Goal: Task Accomplishment & Management: Use online tool/utility

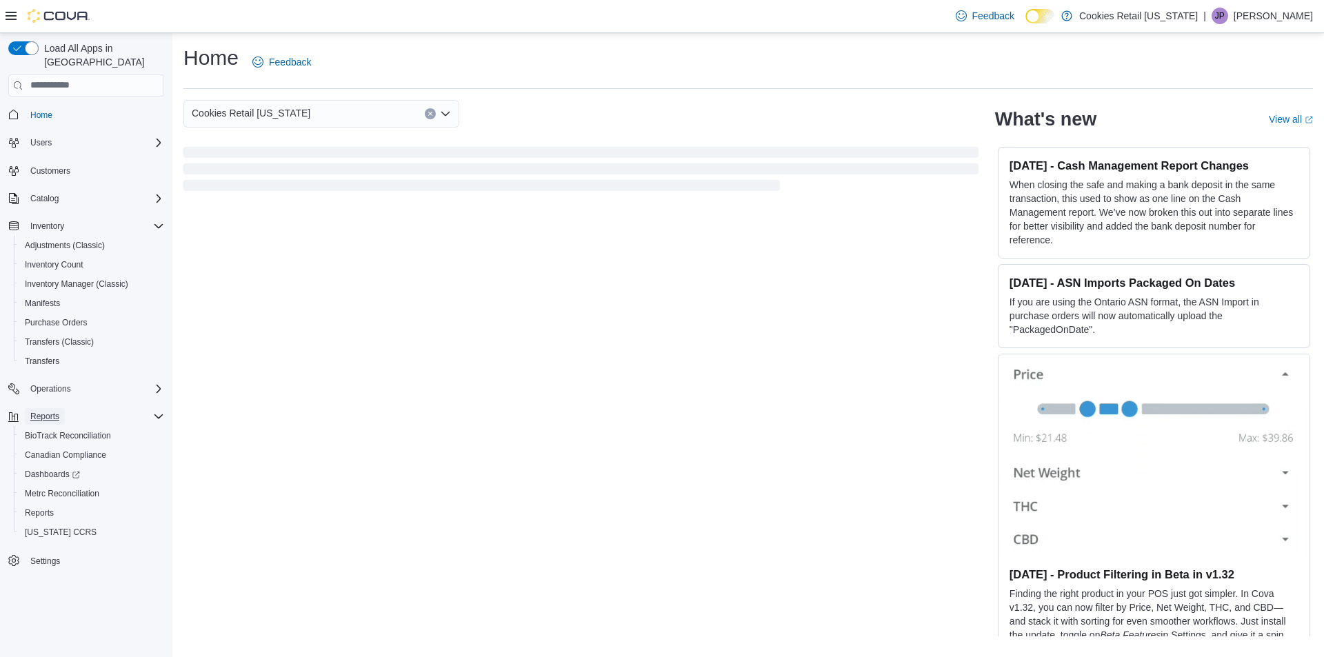
click at [46, 411] on span "Reports" at bounding box center [44, 416] width 29 height 11
click at [44, 411] on span "Reports" at bounding box center [44, 416] width 29 height 11
click at [46, 411] on span "Reports" at bounding box center [44, 416] width 29 height 11
click at [34, 508] on span "Reports" at bounding box center [39, 513] width 29 height 11
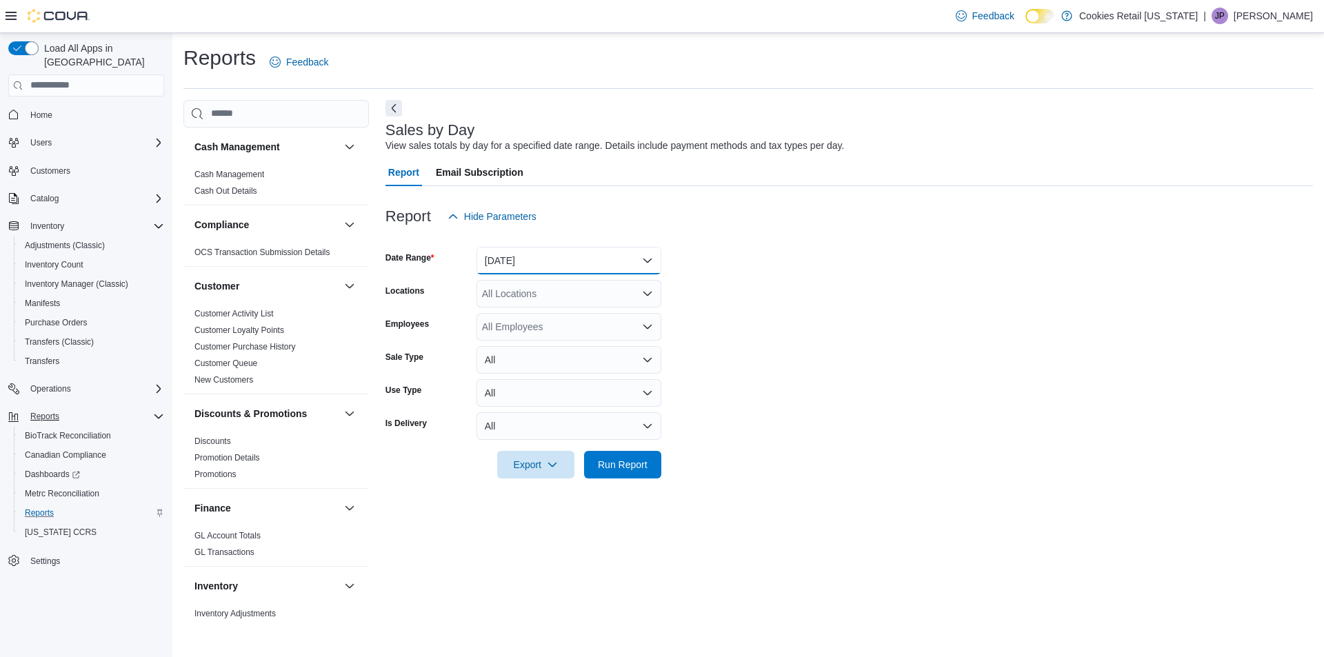
click at [501, 265] on button "[DATE]" at bounding box center [568, 261] width 185 height 28
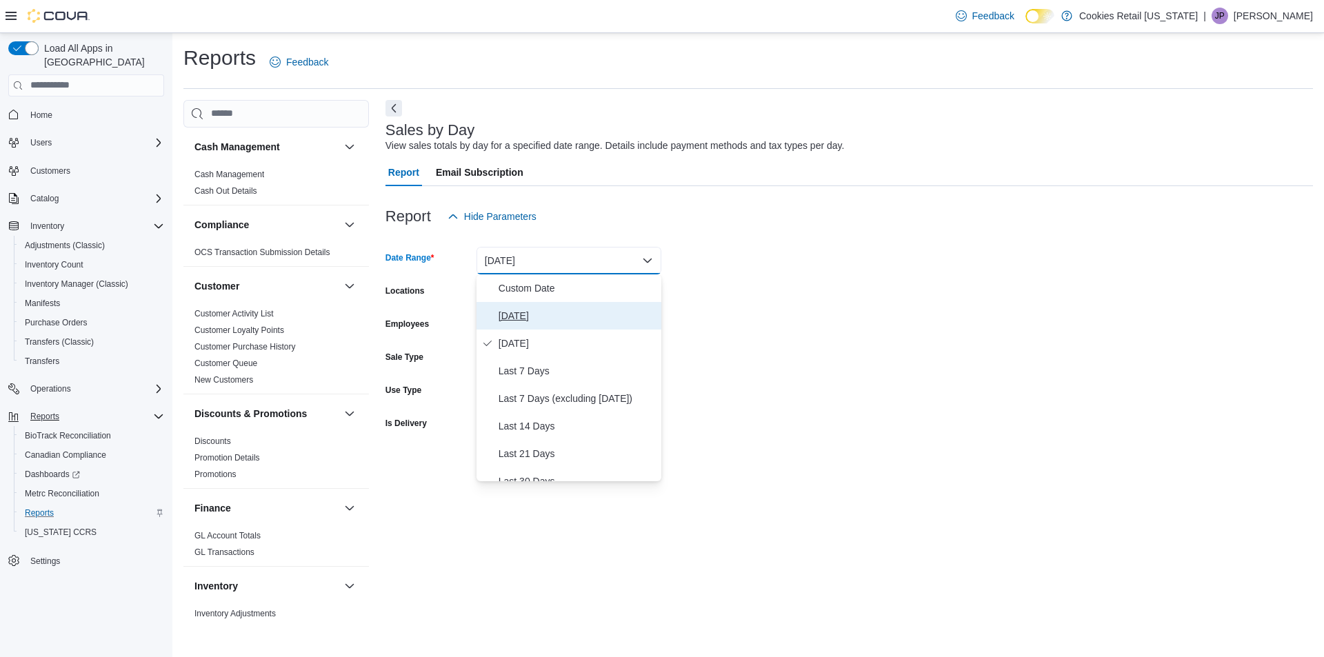
click at [503, 315] on span "[DATE]" at bounding box center [577, 316] width 157 height 17
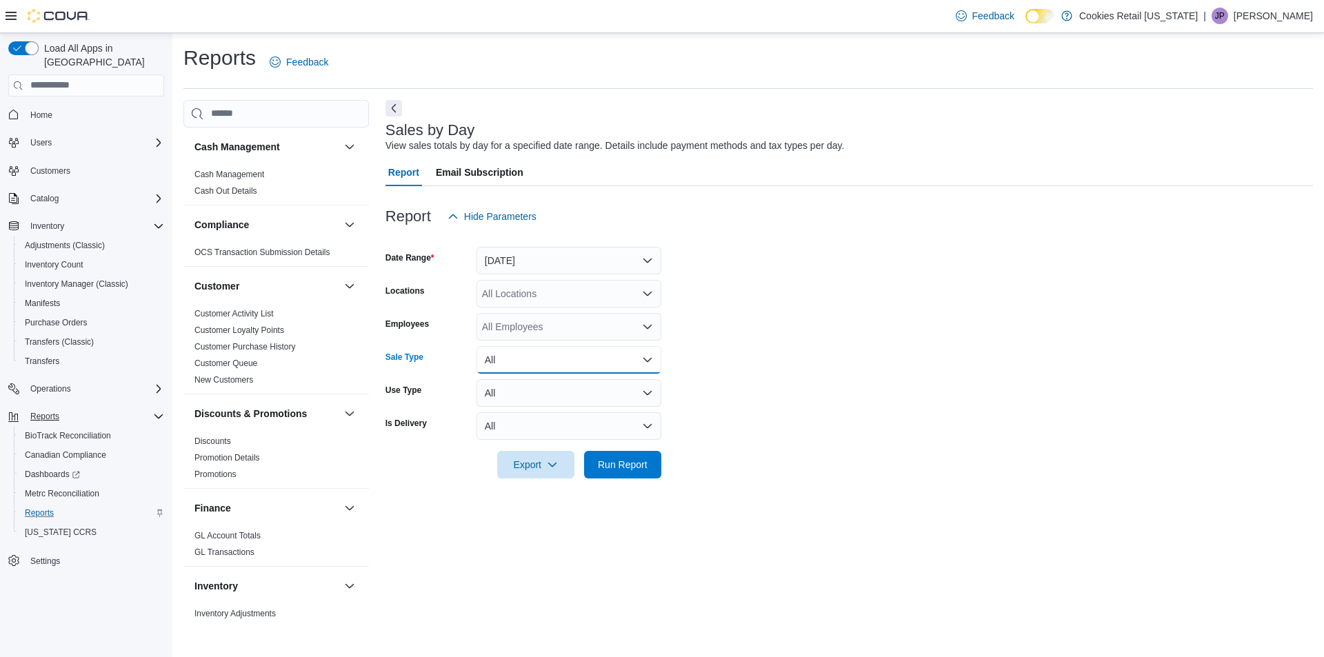
click at [525, 358] on button "All" at bounding box center [568, 360] width 185 height 28
click at [521, 385] on span "All" at bounding box center [577, 387] width 157 height 17
click at [516, 385] on button "All" at bounding box center [568, 393] width 185 height 28
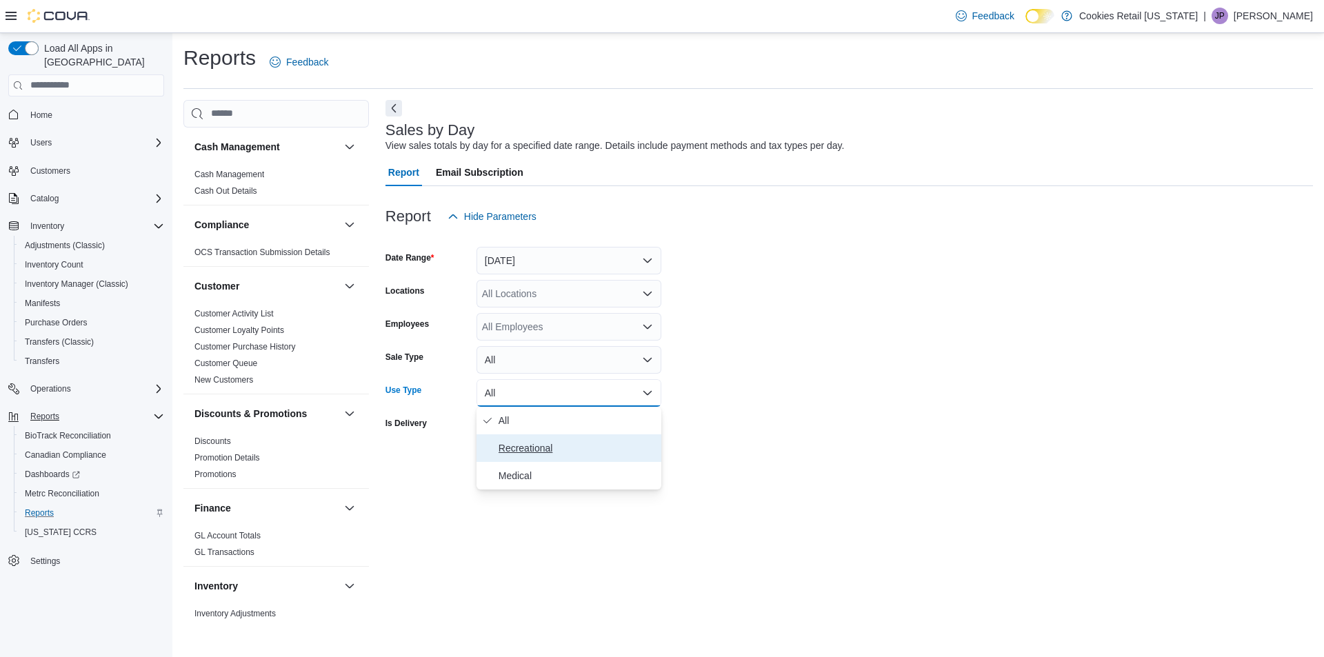
click at [514, 448] on span "Recreational" at bounding box center [577, 448] width 157 height 17
click at [529, 295] on div "All Locations" at bounding box center [568, 294] width 185 height 28
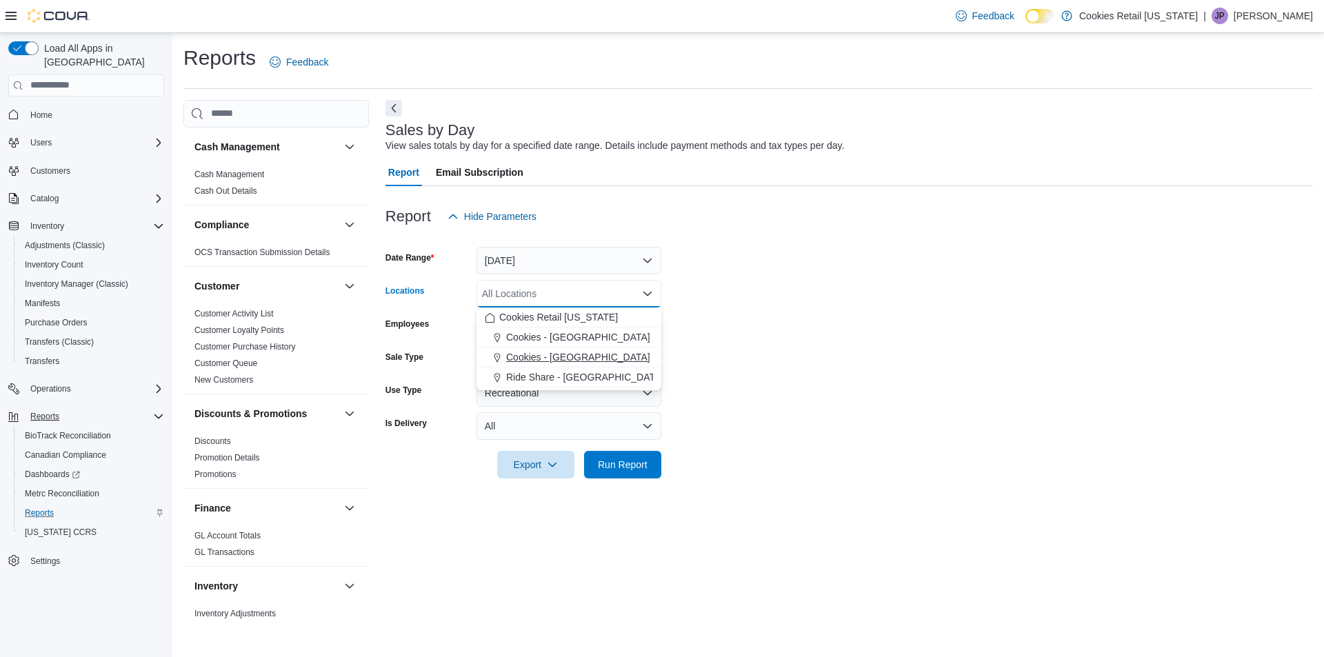
click at [554, 354] on span "Cookies - [GEOGRAPHIC_DATA]" at bounding box center [578, 357] width 144 height 14
click at [807, 357] on form "Date Range [DATE] Locations Cookies - [GEOGRAPHIC_DATA] Combo box. Selected. Co…" at bounding box center [848, 354] width 927 height 248
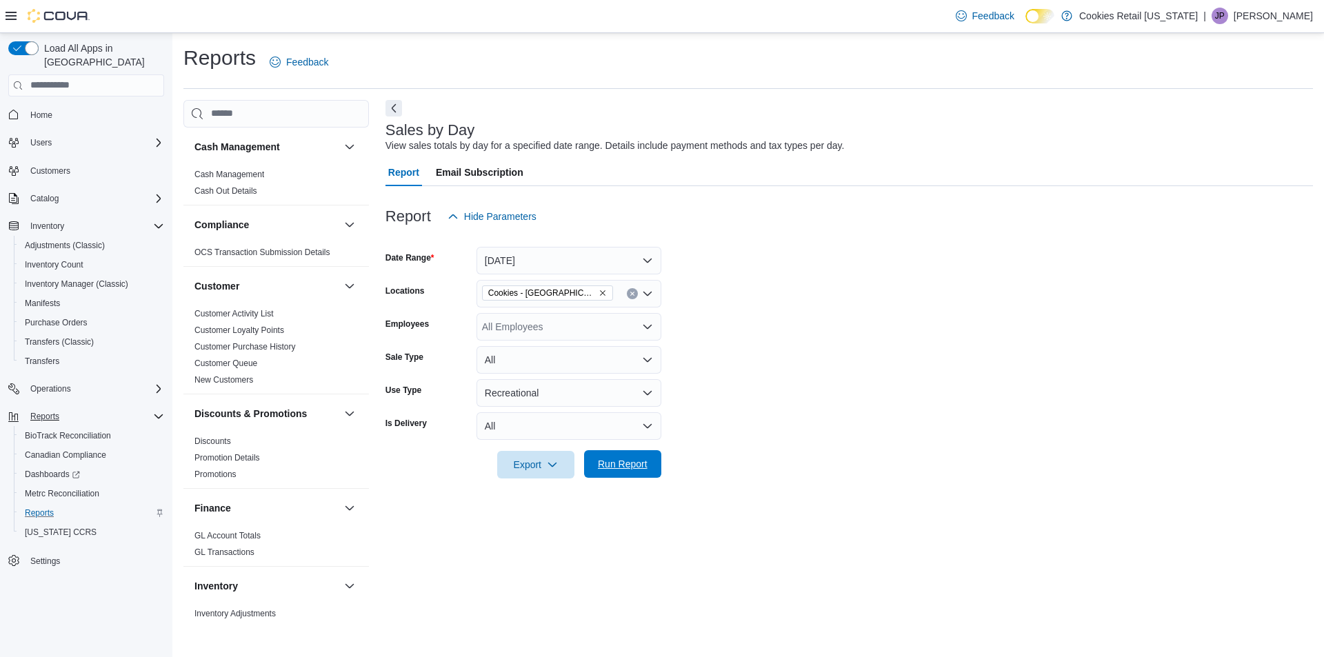
click at [621, 467] on span "Run Report" at bounding box center [623, 464] width 50 height 14
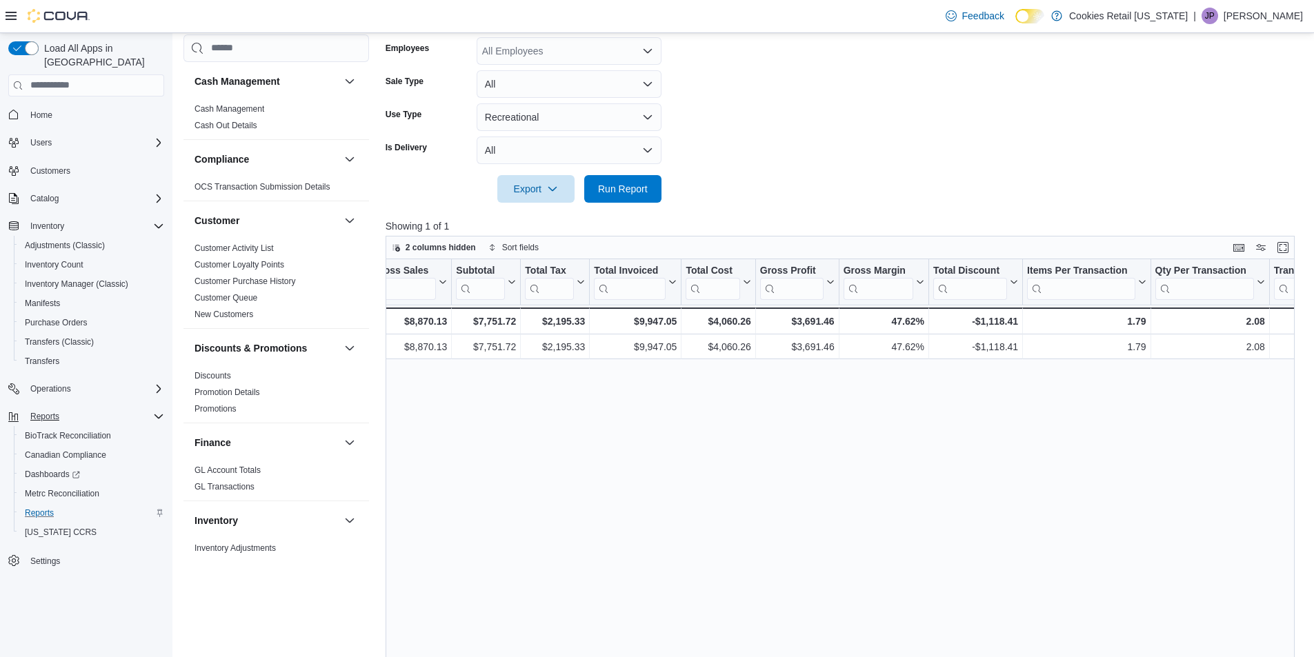
scroll to position [0, 439]
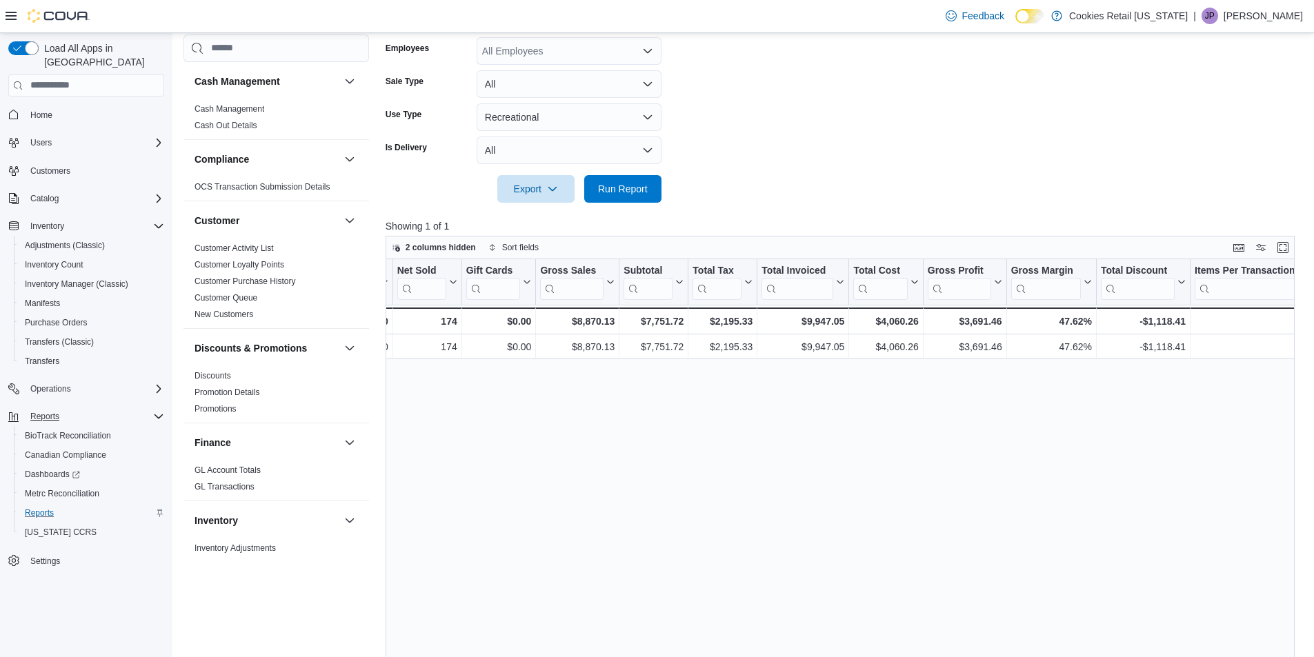
click at [621, 448] on div "Date Click to view column header actions Invoices Sold Click to view column hea…" at bounding box center [844, 510] width 919 height 502
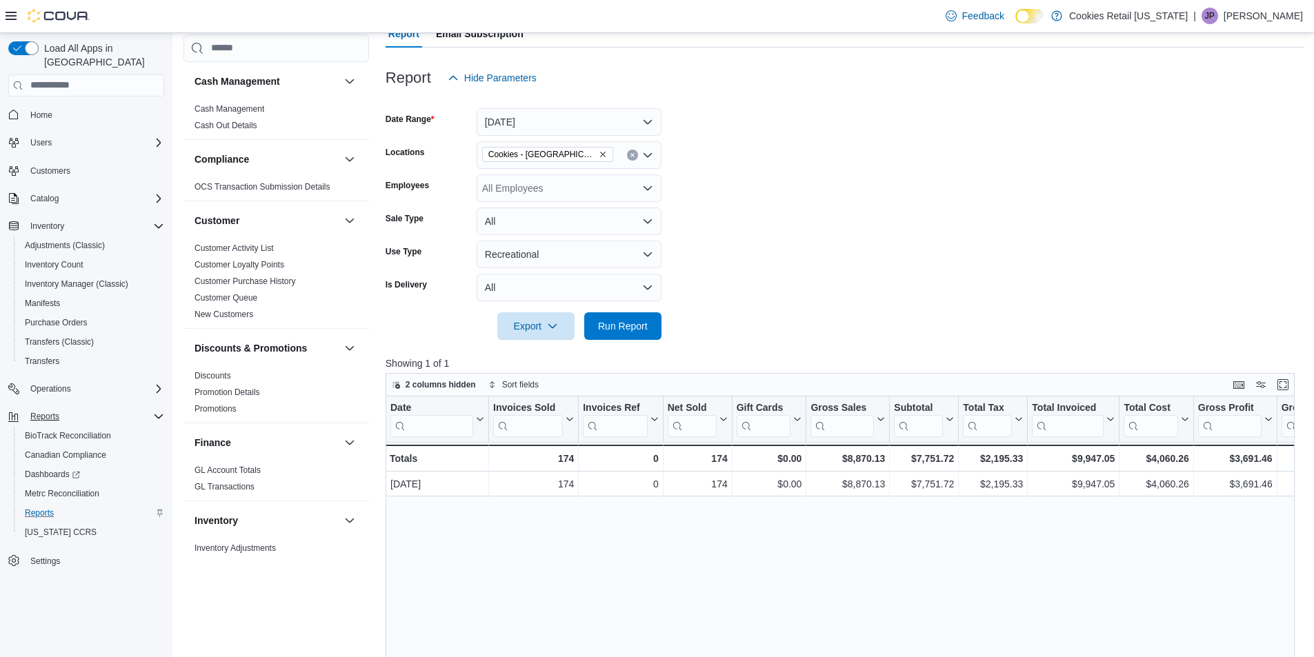
scroll to position [0, 0]
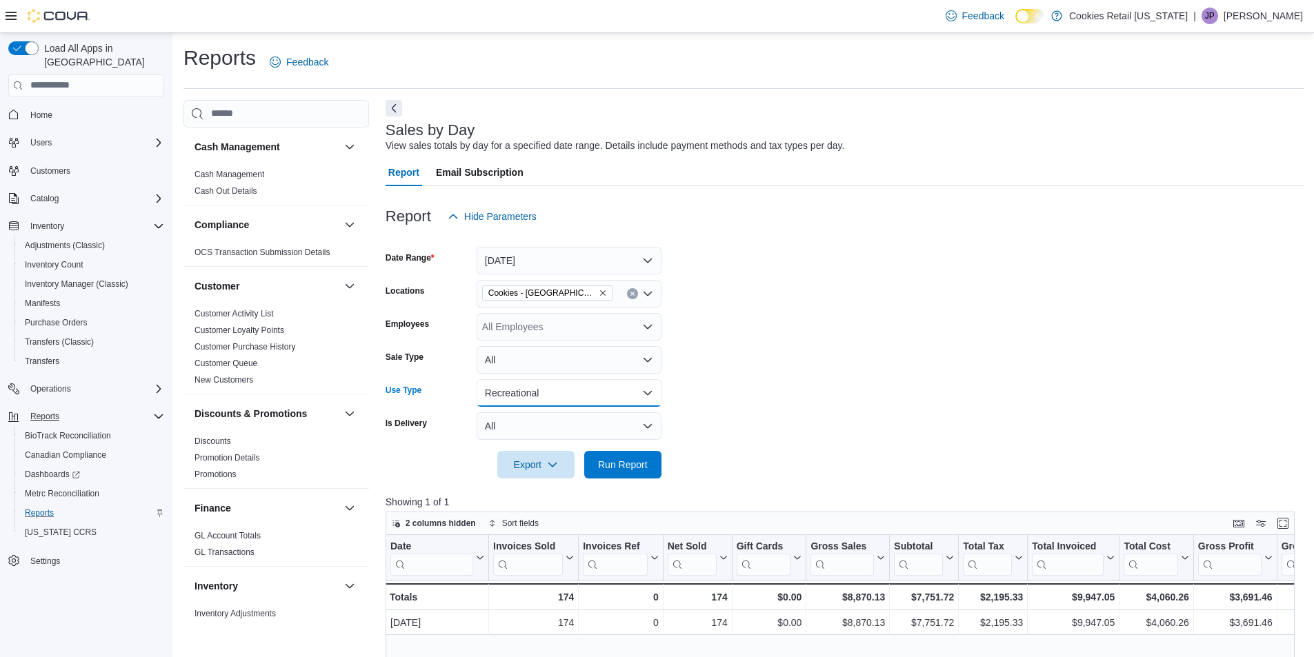
click at [531, 401] on button "Recreational" at bounding box center [568, 393] width 185 height 28
click at [513, 478] on span "Medical" at bounding box center [577, 476] width 157 height 17
click at [596, 464] on span "Run Report" at bounding box center [622, 464] width 61 height 28
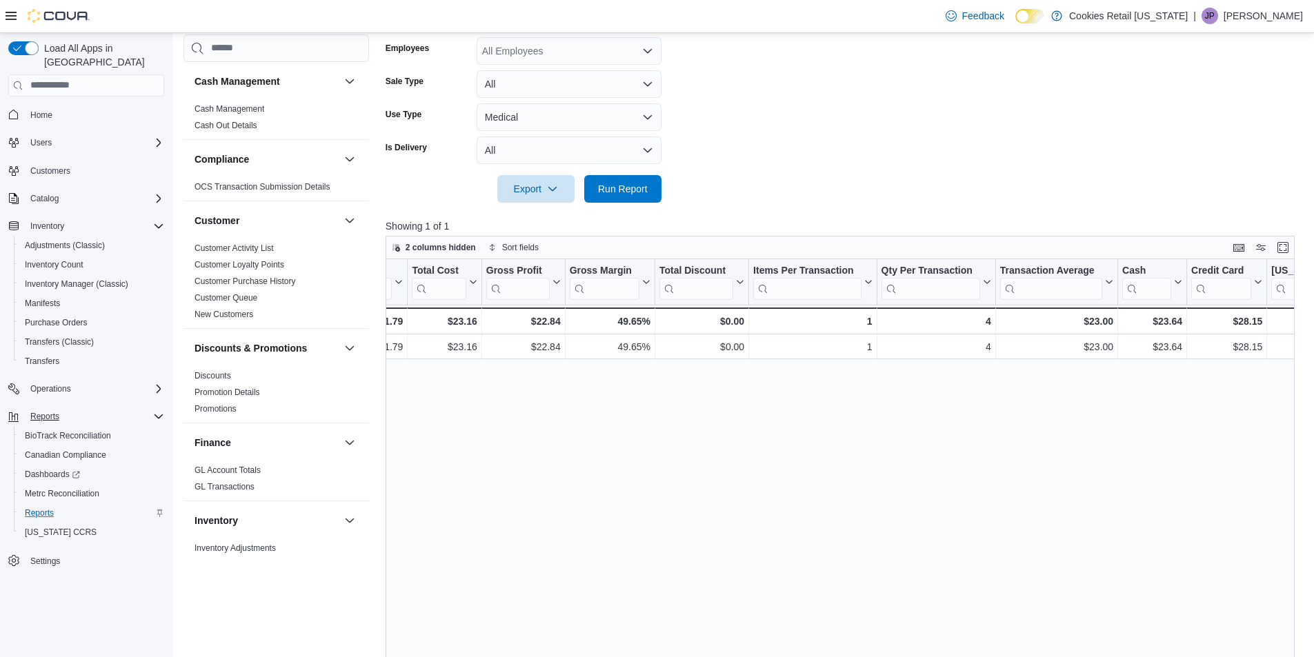
scroll to position [0, 721]
click at [767, 502] on div "Date Click to view column header actions Invoices Sold Click to view column hea…" at bounding box center [844, 510] width 919 height 502
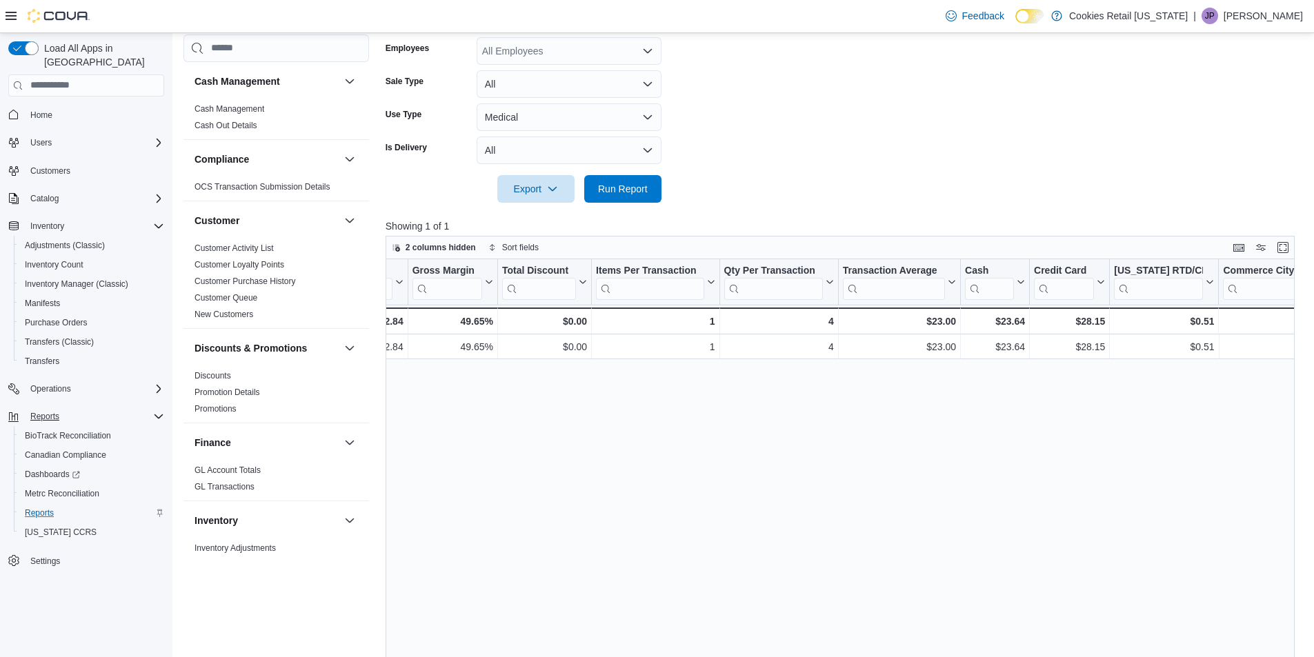
scroll to position [0, 873]
click at [554, 444] on div "Date Click to view column header actions Invoices Sold Click to view column hea…" at bounding box center [844, 510] width 919 height 502
